Goal: Information Seeking & Learning: Learn about a topic

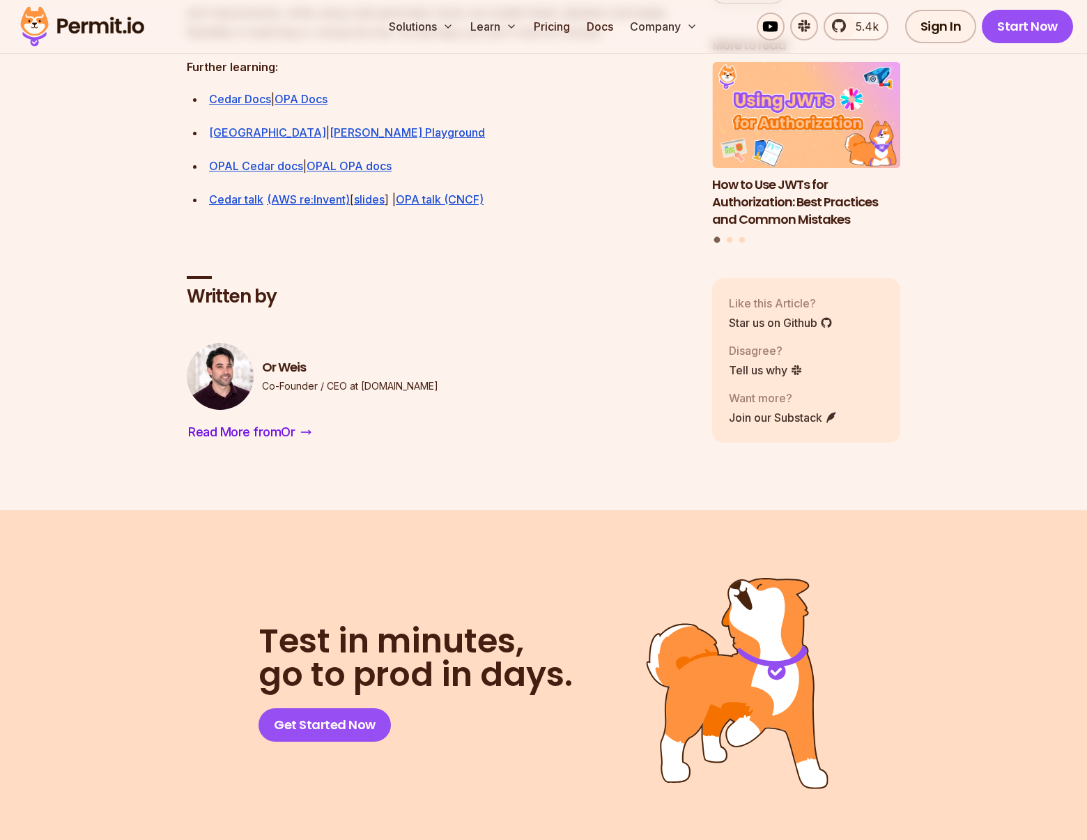
scroll to position [4208, 0]
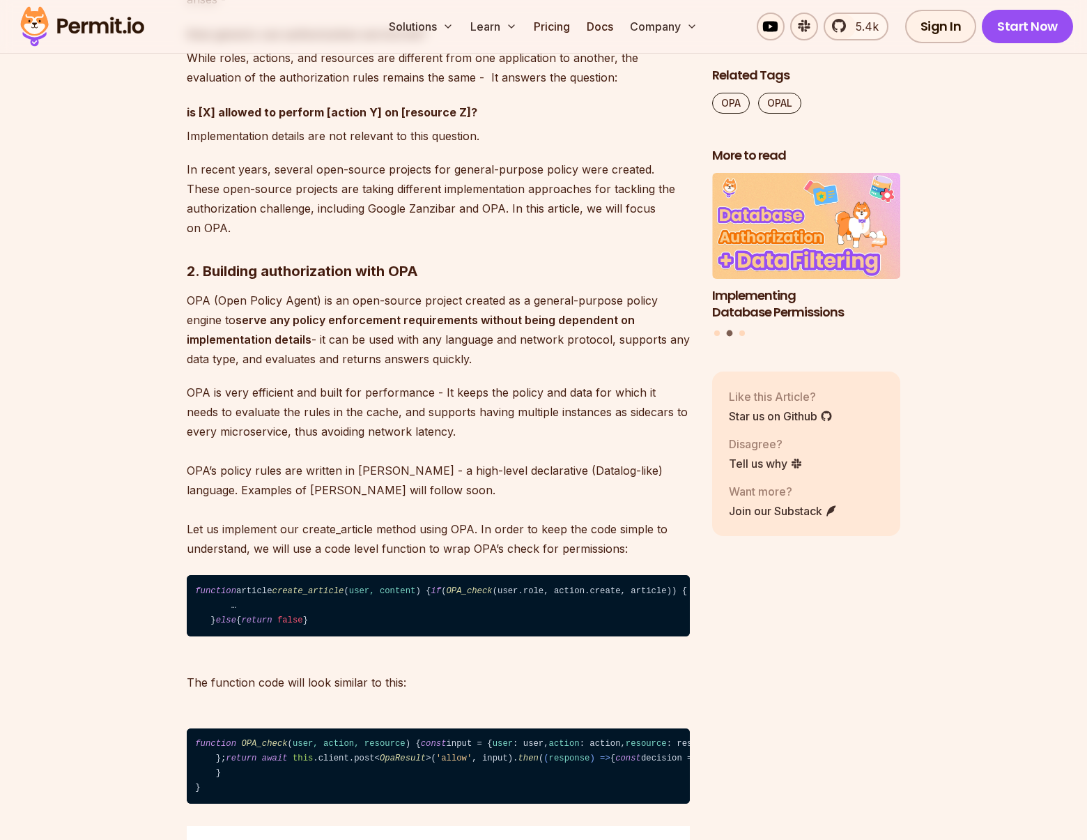
scroll to position [4517, 0]
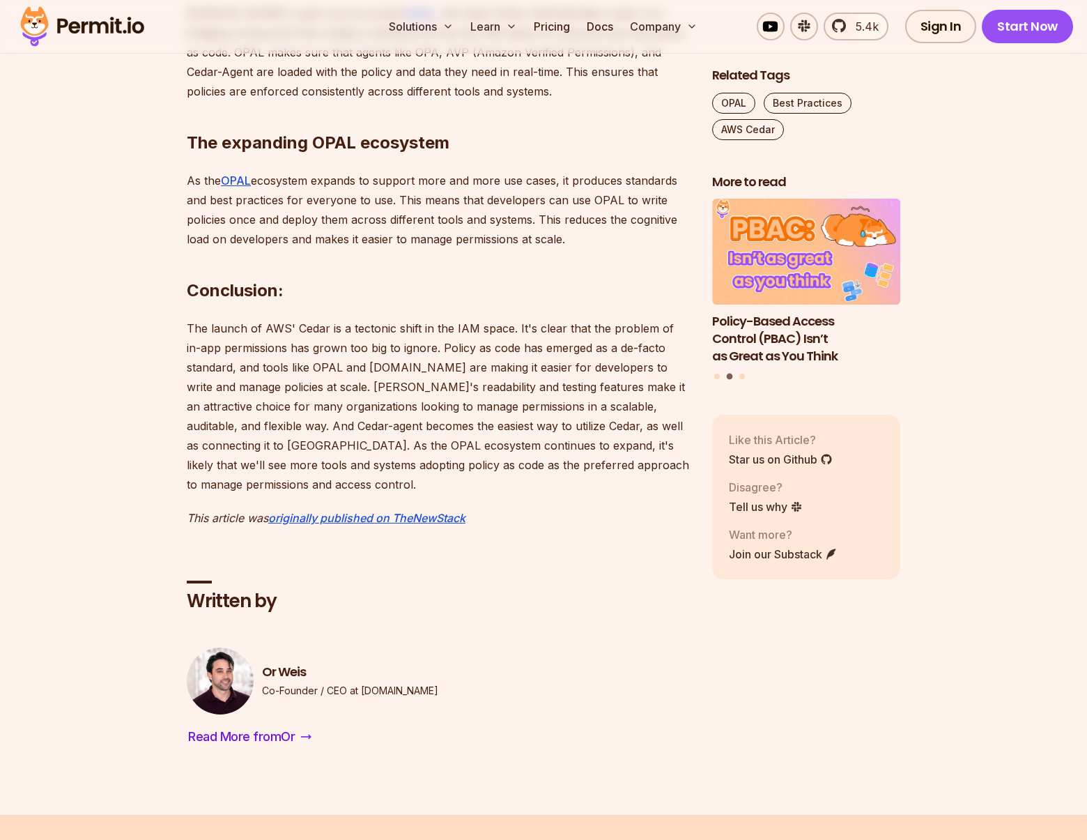
scroll to position [2151, 0]
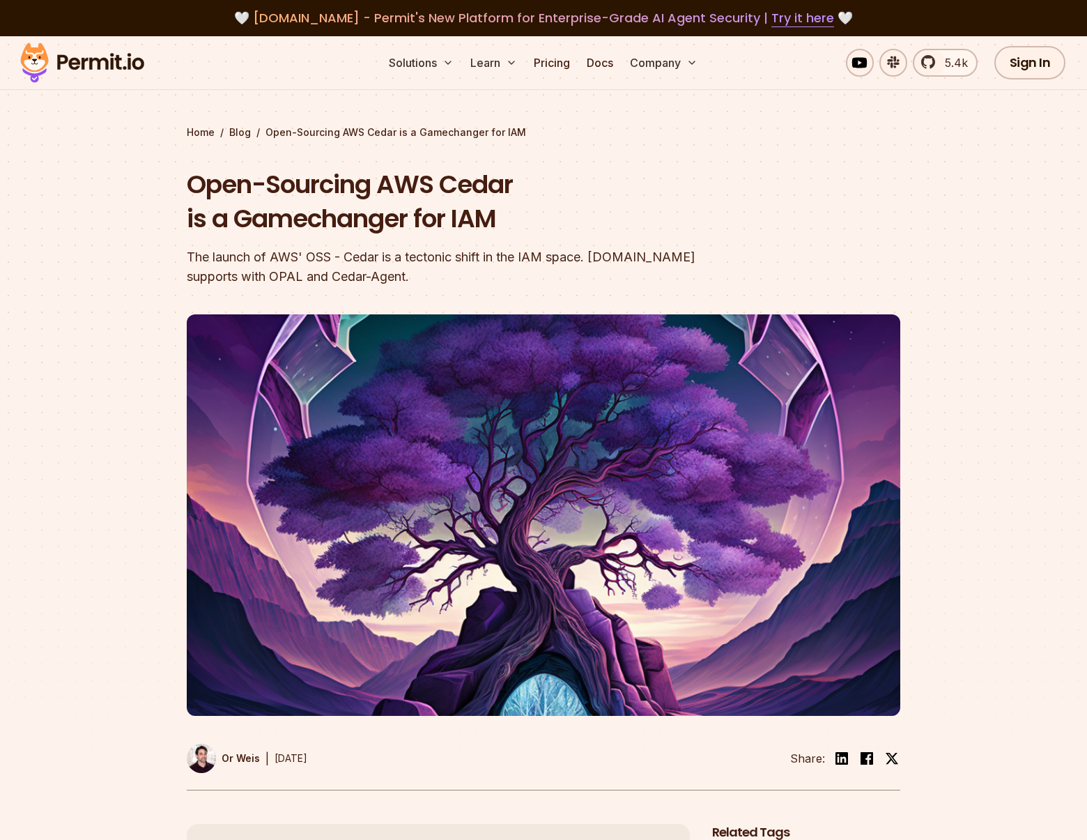
click at [93, 64] on img at bounding box center [82, 62] width 137 height 47
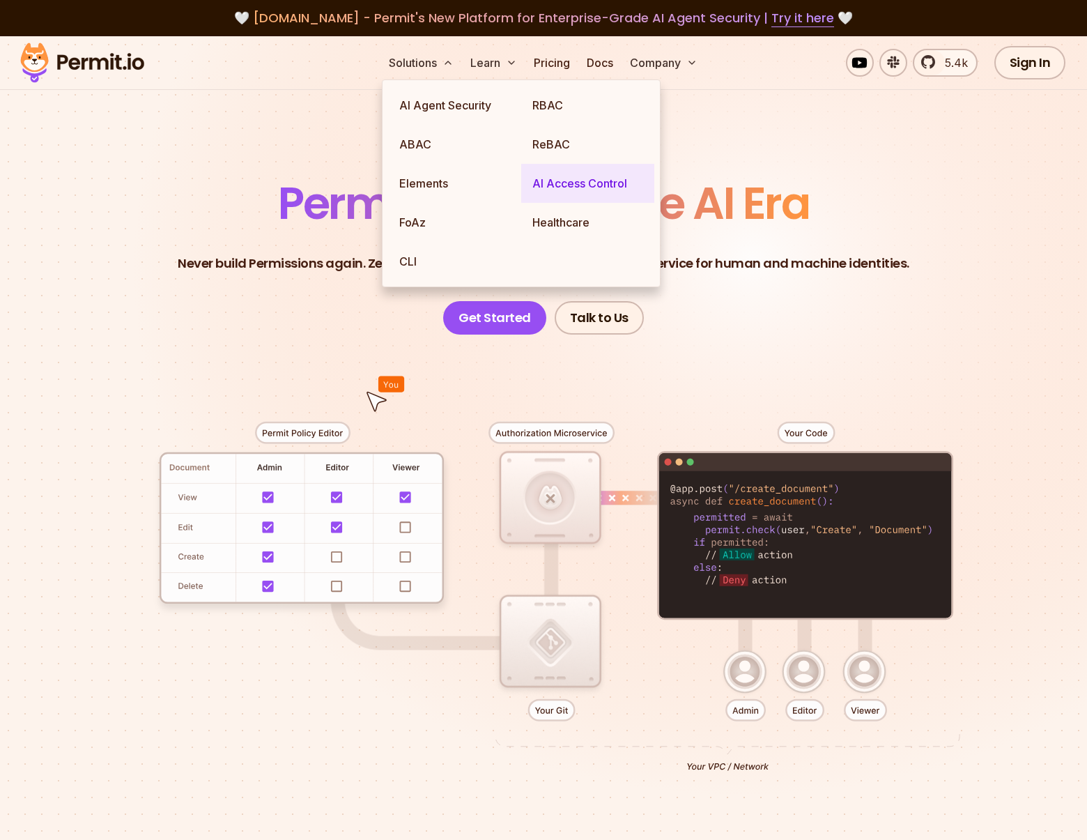
drag, startPoint x: 558, startPoint y: 179, endPoint x: 514, endPoint y: 113, distance: 79.4
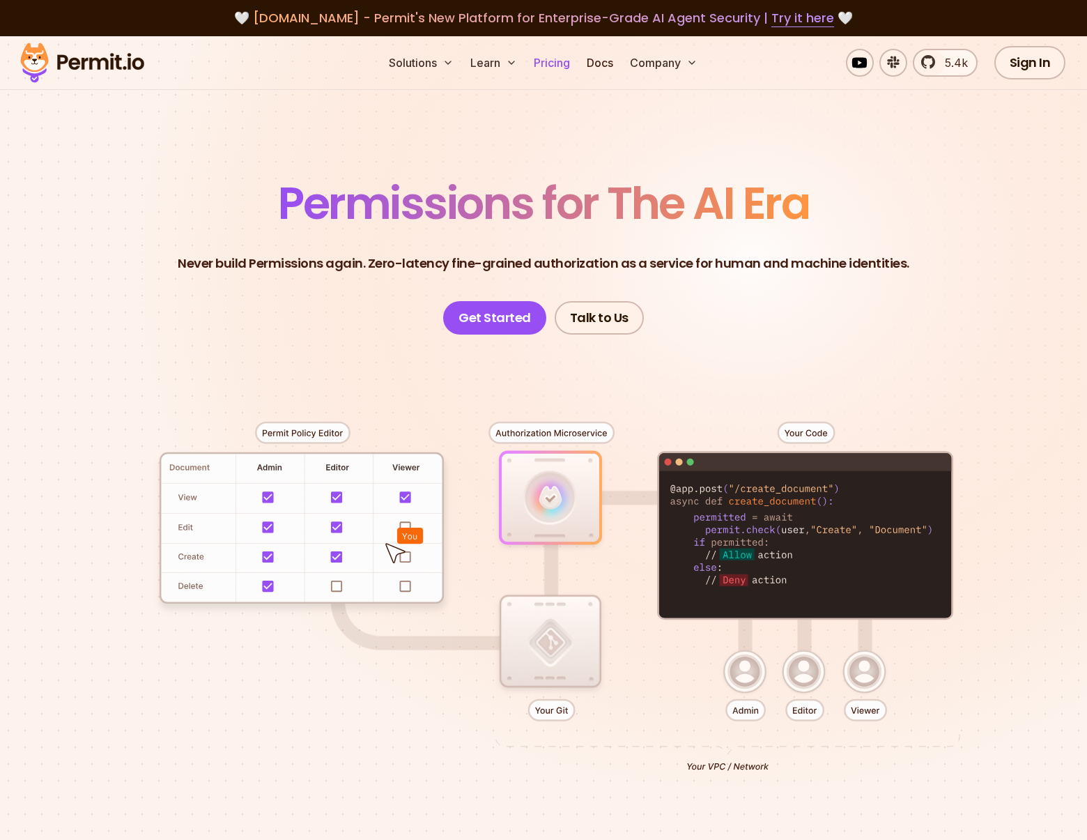
click at [551, 63] on link "Pricing" at bounding box center [551, 63] width 47 height 28
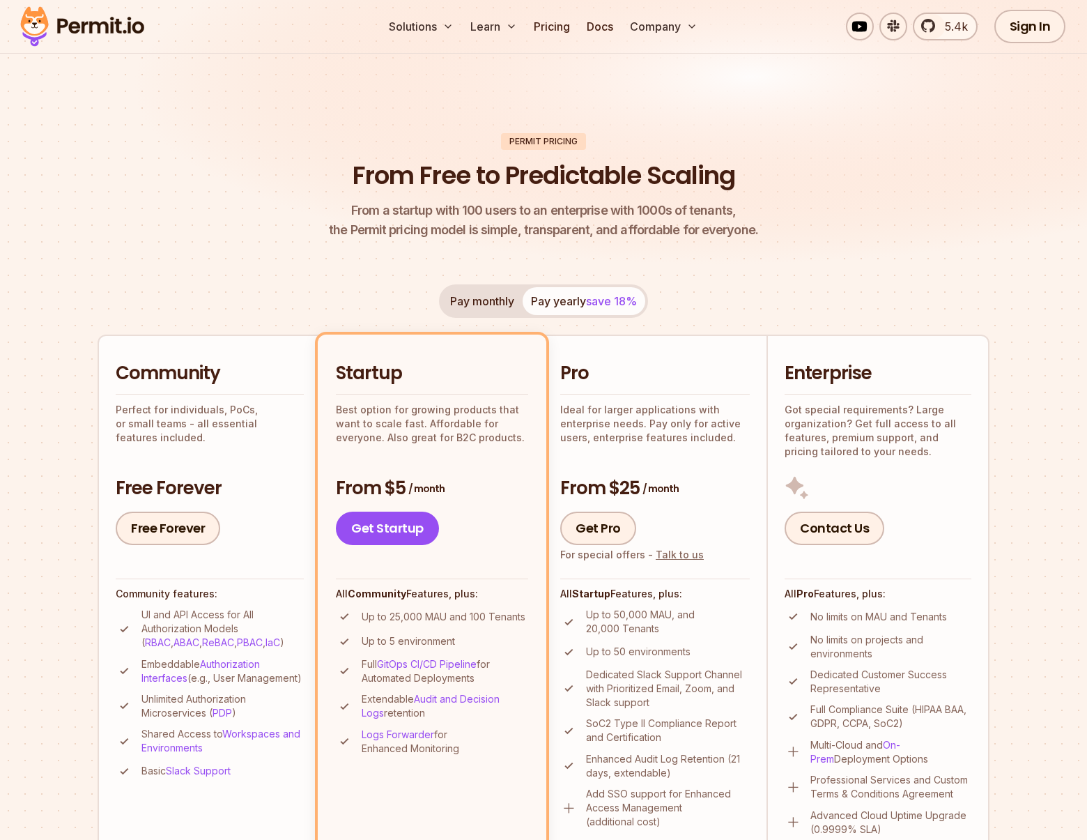
scroll to position [135, 0]
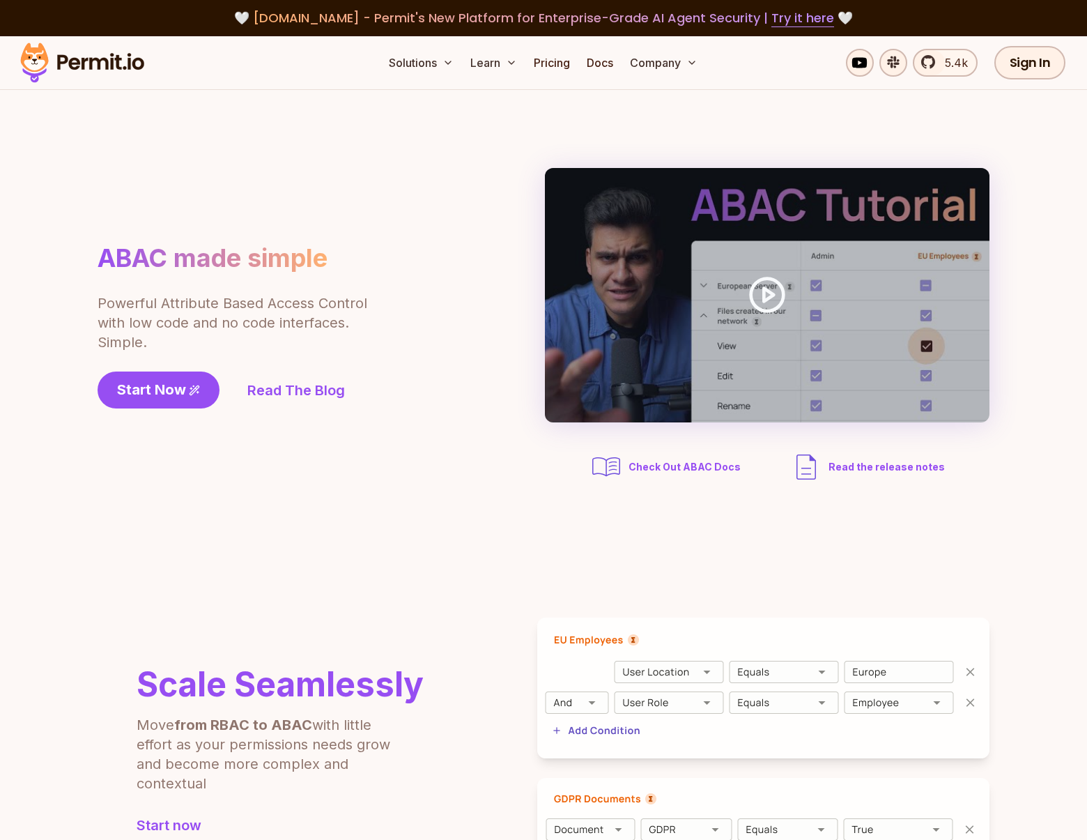
drag, startPoint x: 468, startPoint y: 459, endPoint x: 476, endPoint y: 417, distance: 42.6
click at [468, 459] on div "ABAC made simple Powerful Attribute Based Access Control with low code and no c…" at bounding box center [544, 326] width 892 height 316
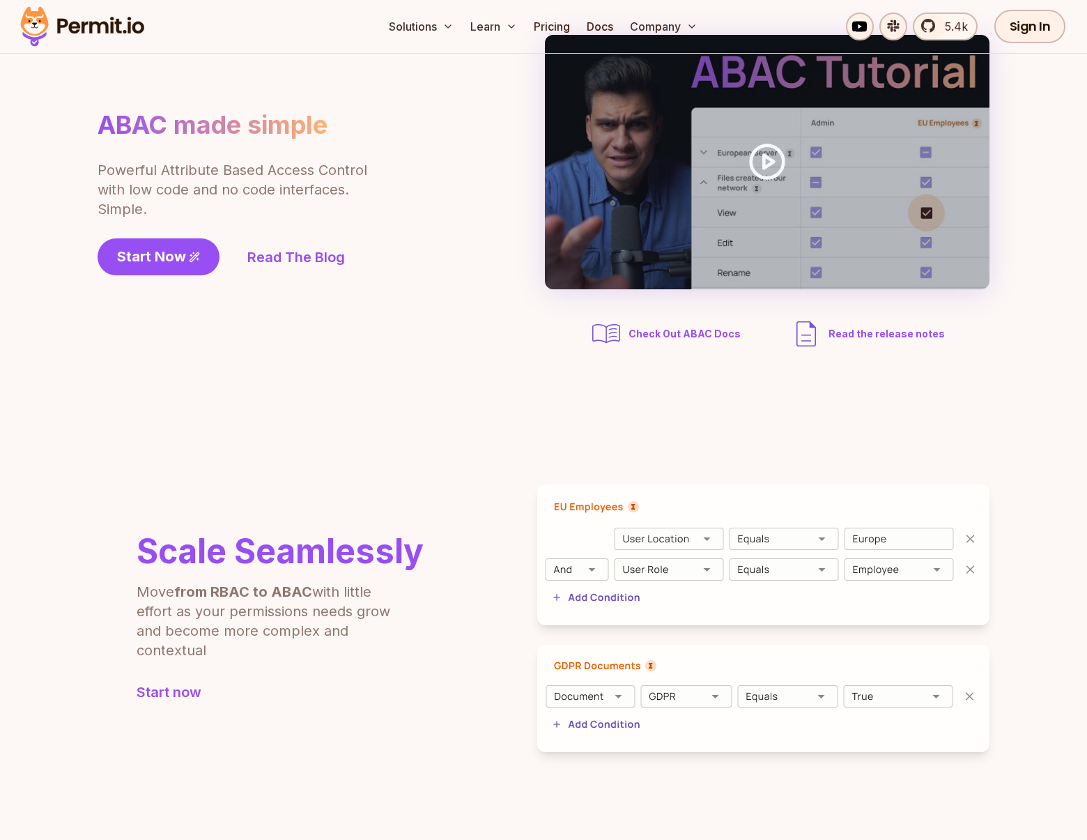
scroll to position [291, 0]
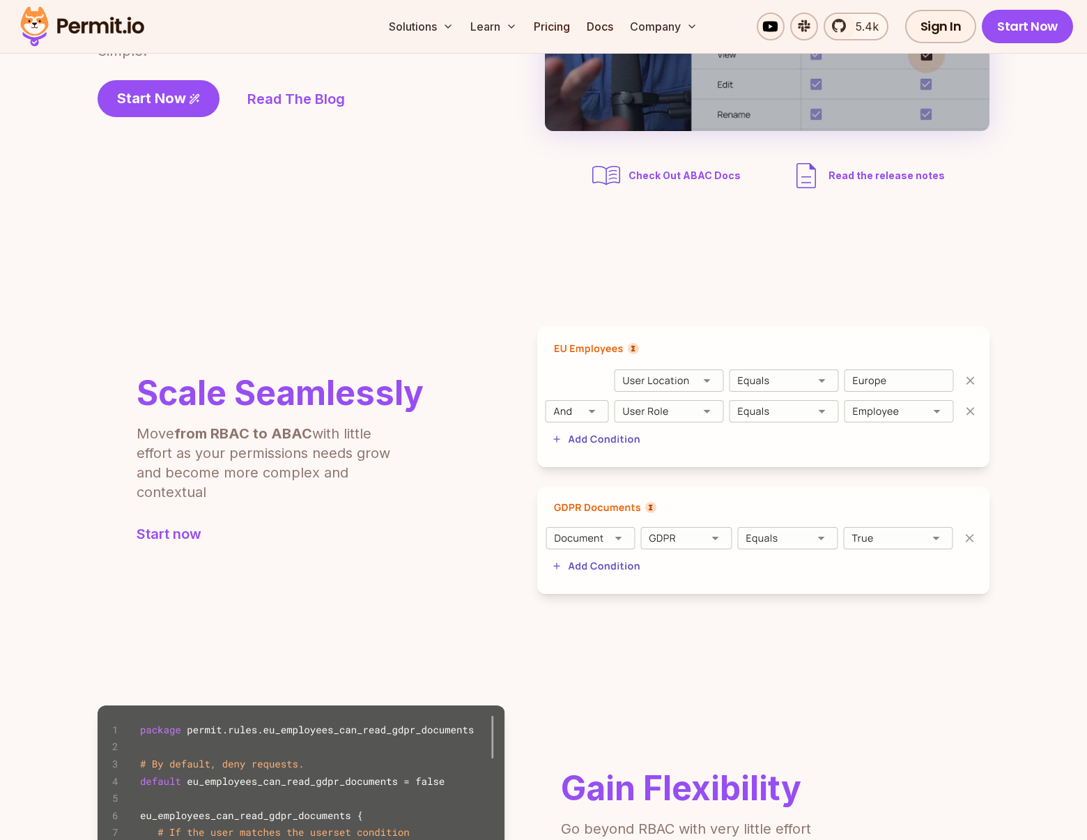
click at [652, 381] on img at bounding box center [763, 396] width 452 height 141
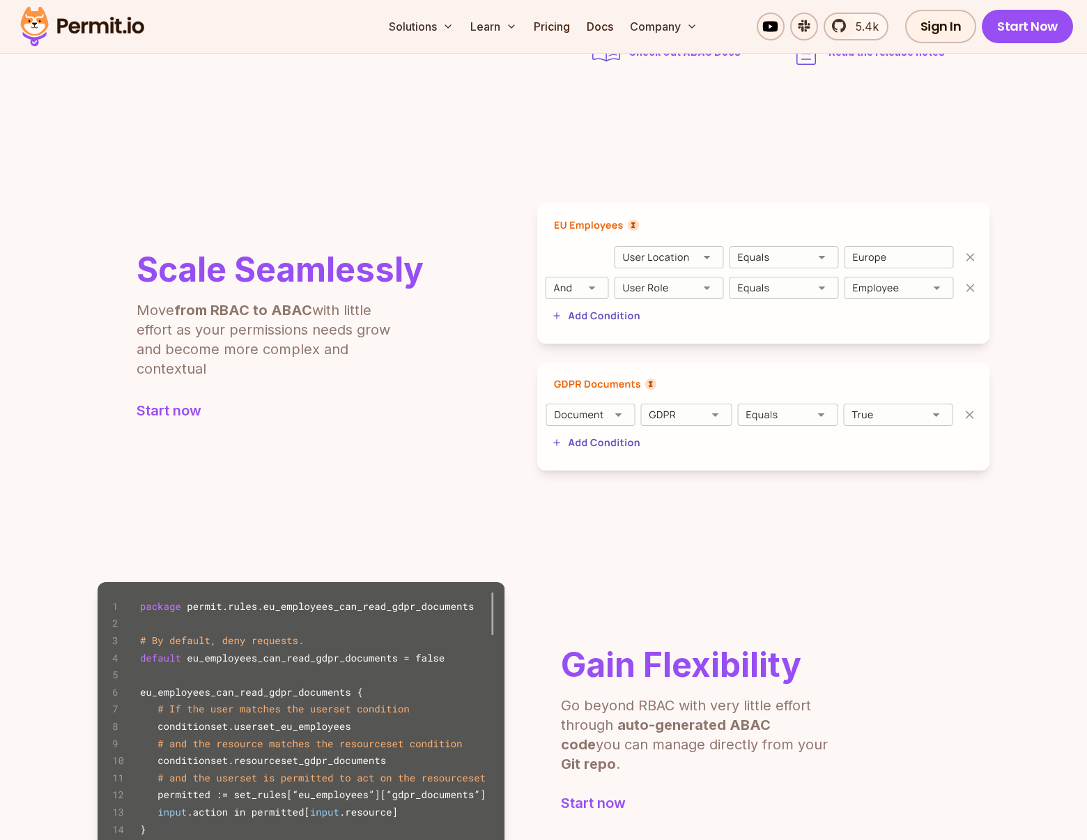
scroll to position [427, 0]
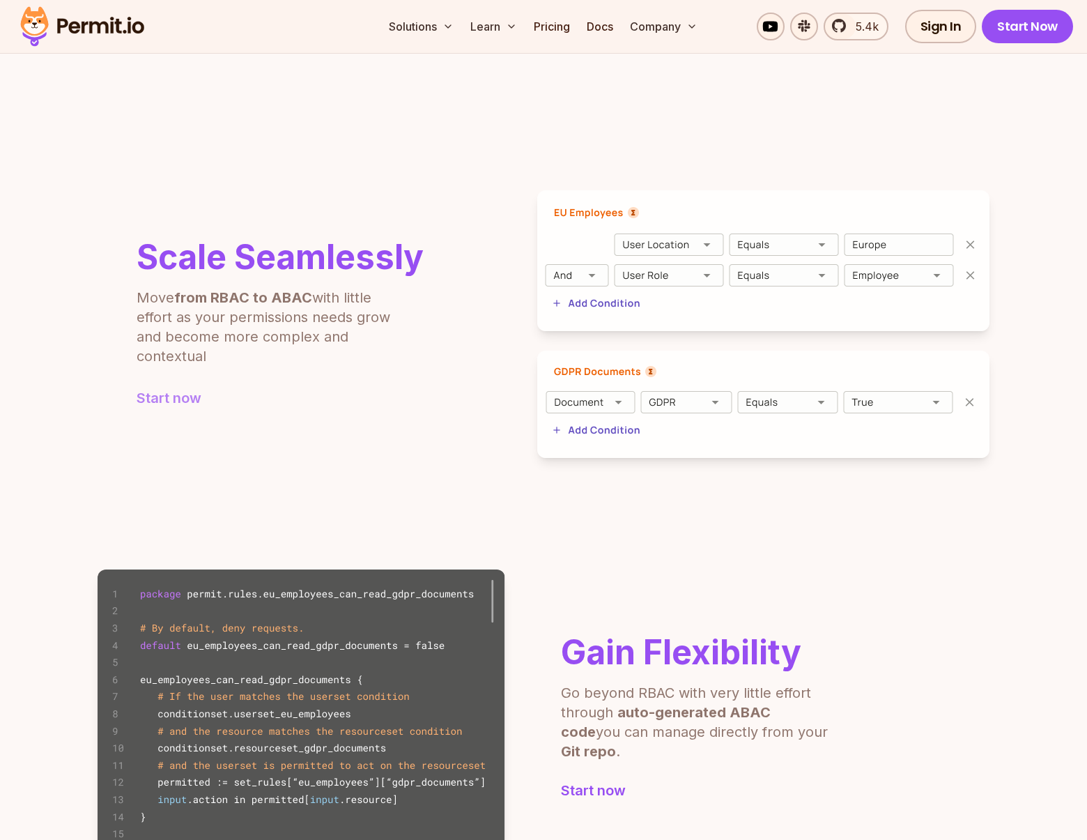
click at [164, 404] on link "Start now" at bounding box center [280, 398] width 287 height 20
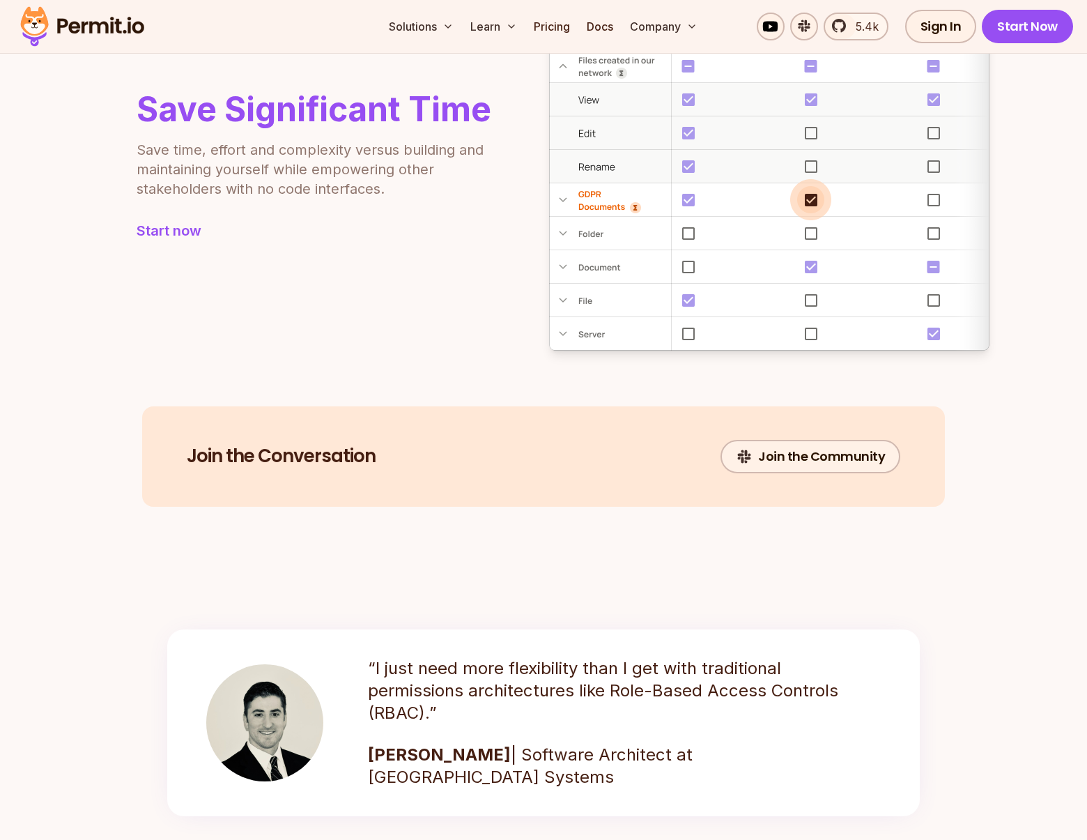
scroll to position [1722, 0]
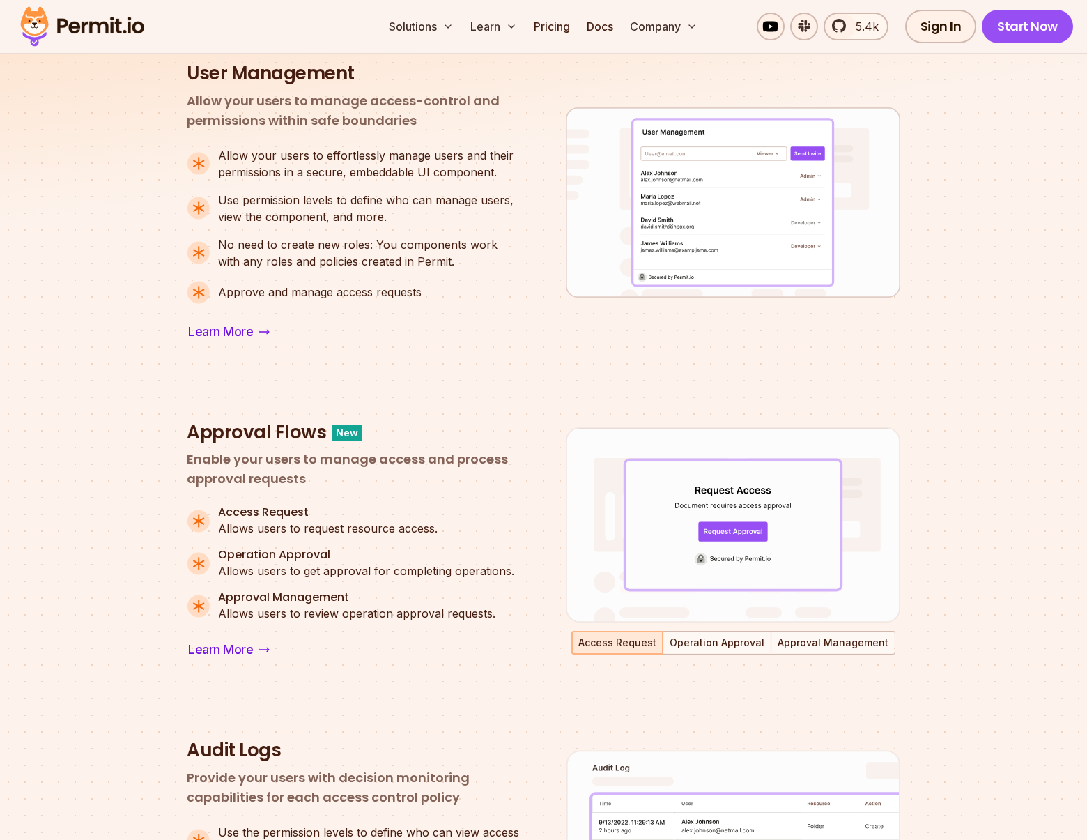
scroll to position [1310, 0]
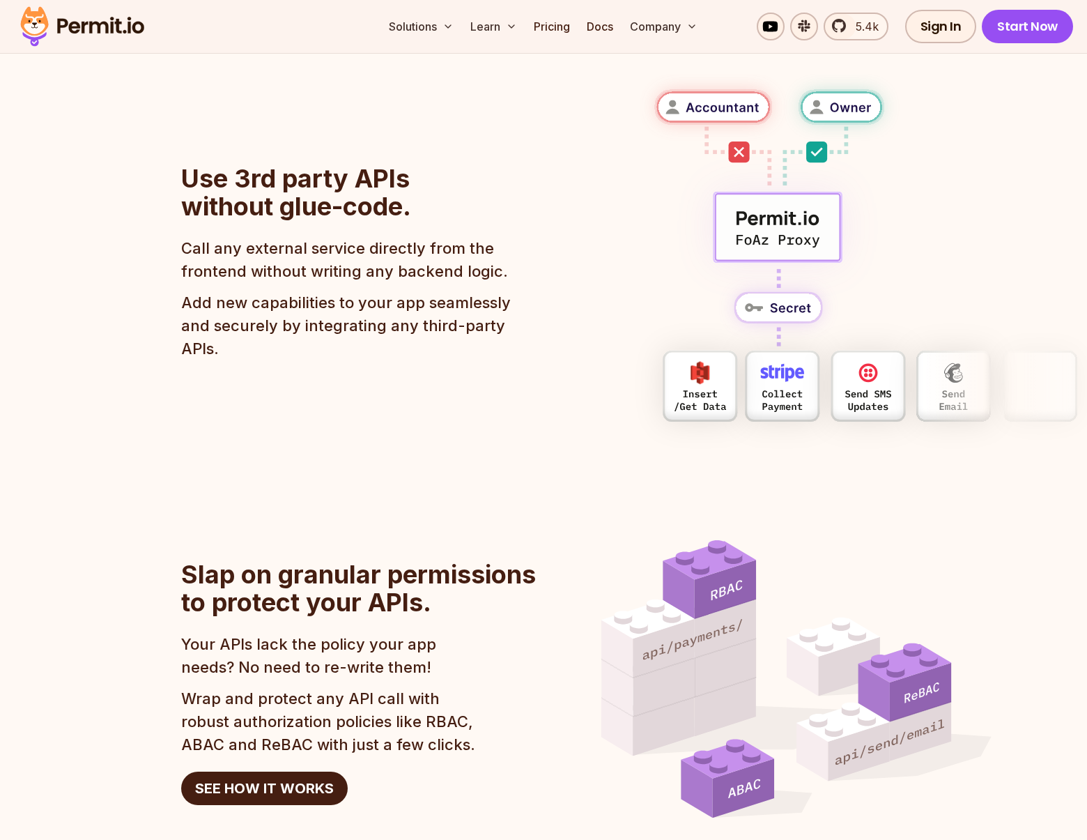
scroll to position [1148, 0]
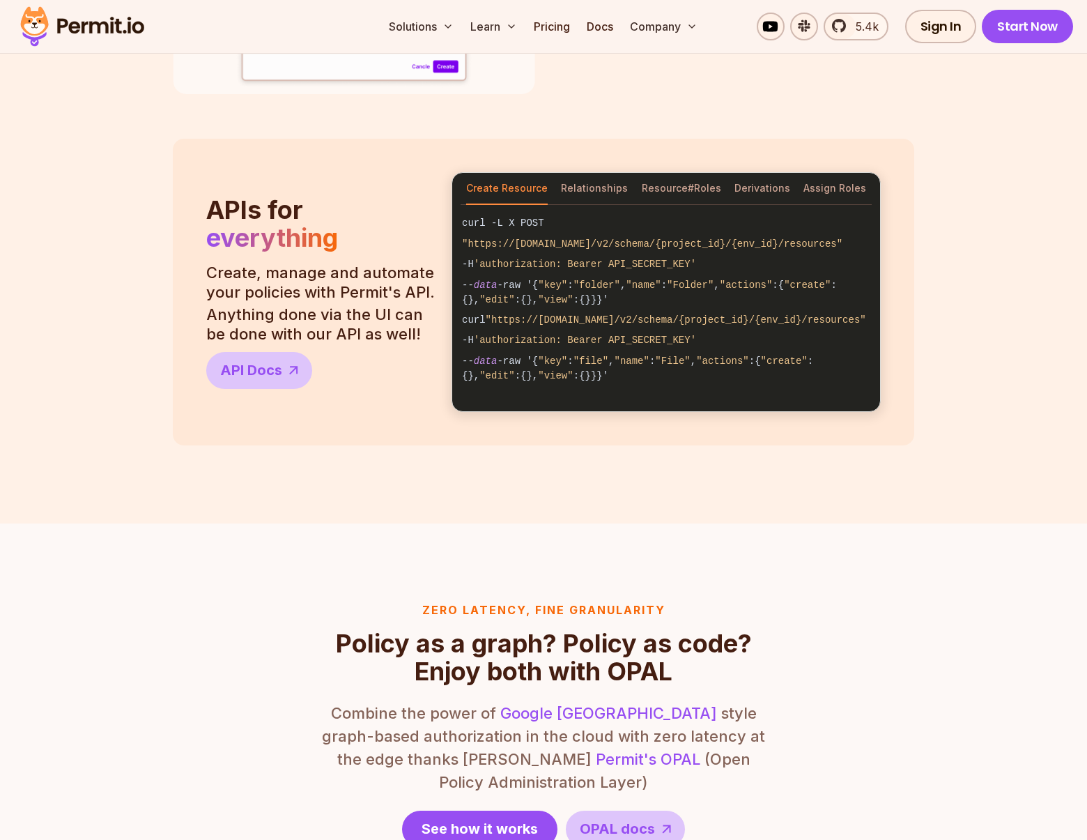
scroll to position [1504, 0]
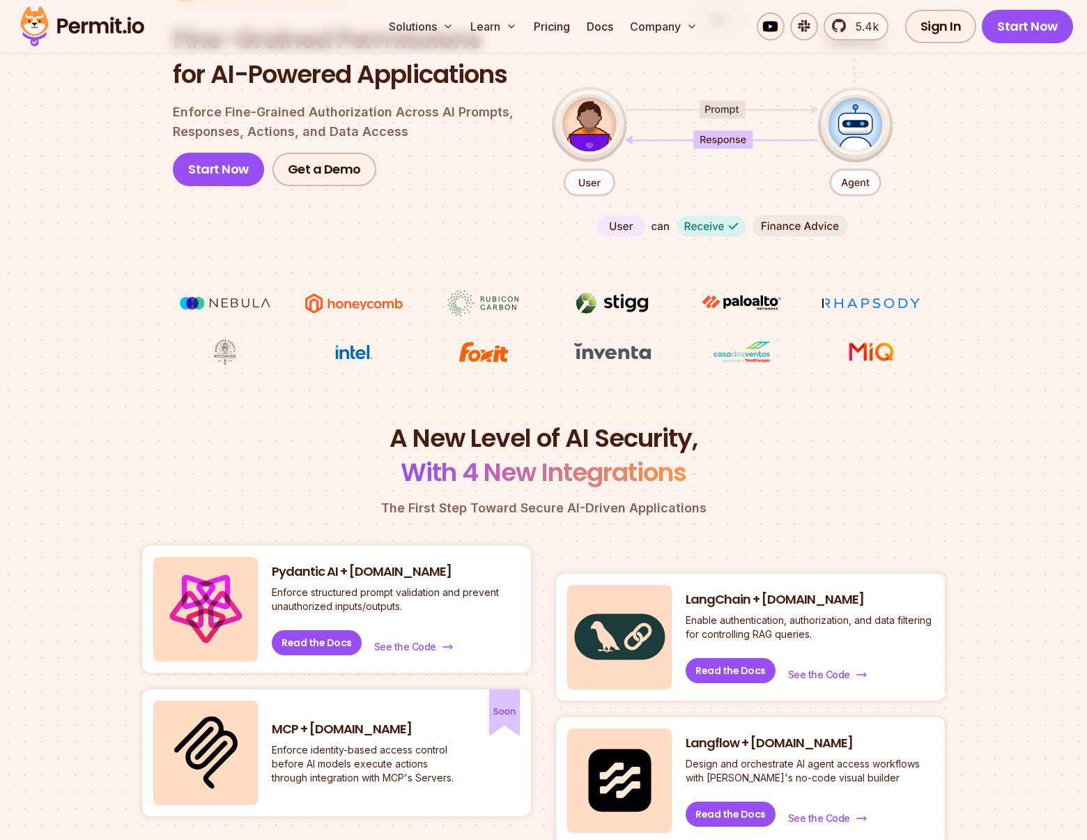
scroll to position [376, 0]
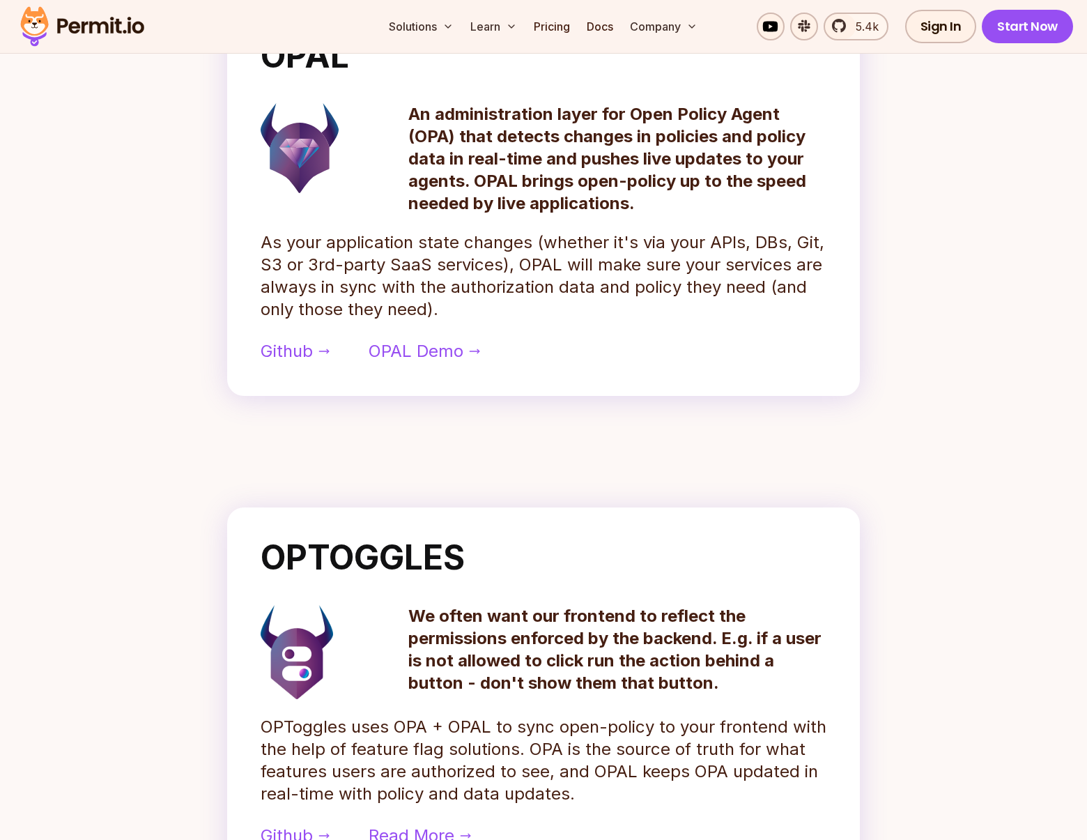
scroll to position [1165, 0]
